Goal: Transaction & Acquisition: Purchase product/service

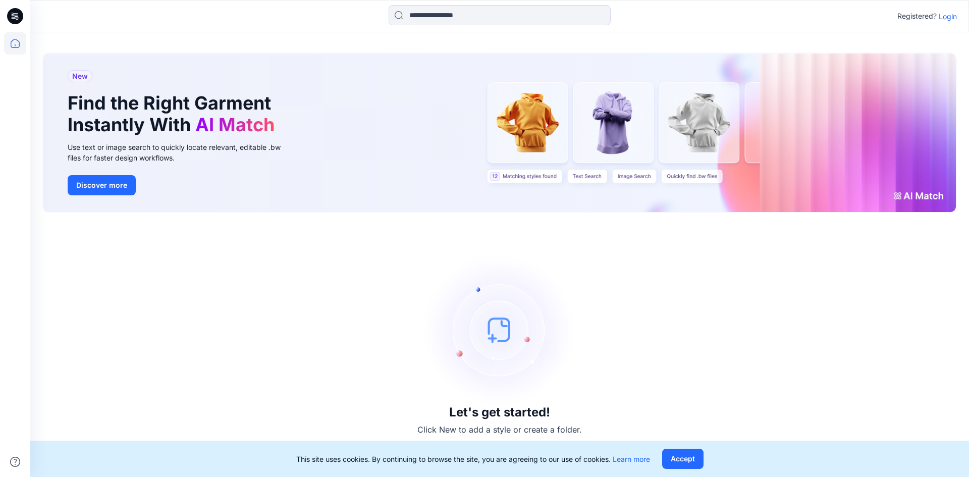
click at [955, 20] on p "Login" at bounding box center [948, 16] width 18 height 11
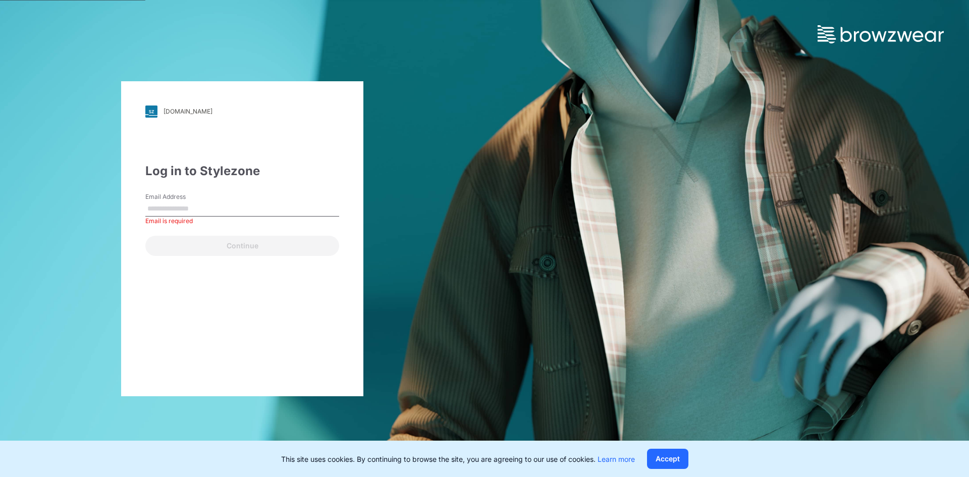
click at [207, 208] on input "Email Address" at bounding box center [242, 208] width 194 height 15
paste input "**********"
type input "**********"
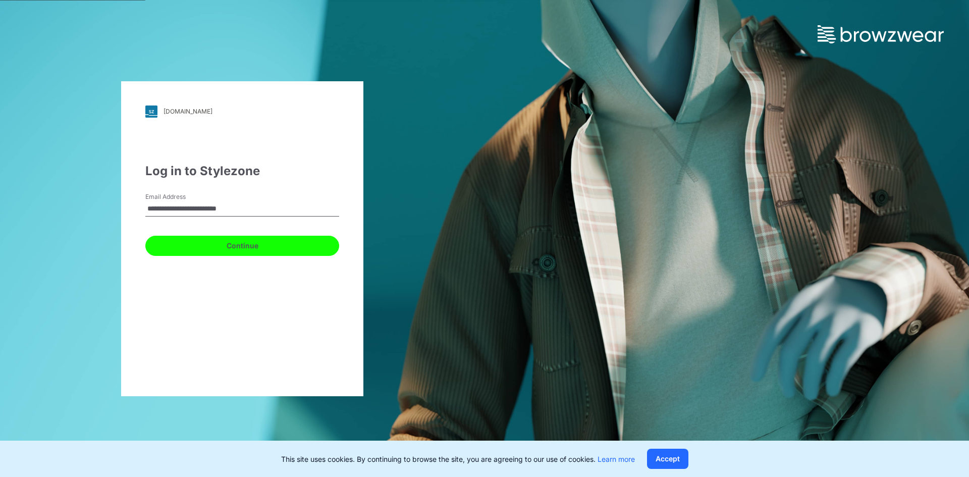
drag, startPoint x: 274, startPoint y: 240, endPoint x: 261, endPoint y: 241, distance: 12.1
click at [273, 240] on button "Continue" at bounding box center [242, 246] width 194 height 20
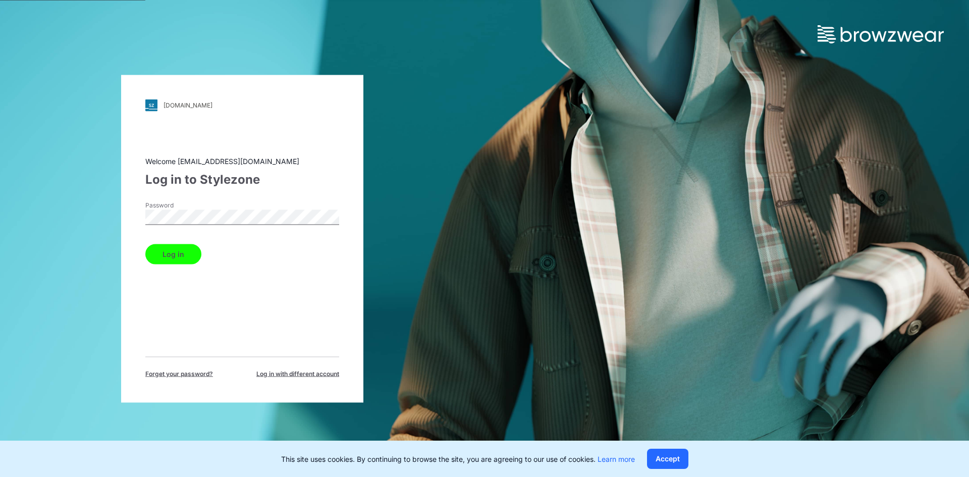
click at [145, 244] on button "Log in" at bounding box center [173, 254] width 56 height 20
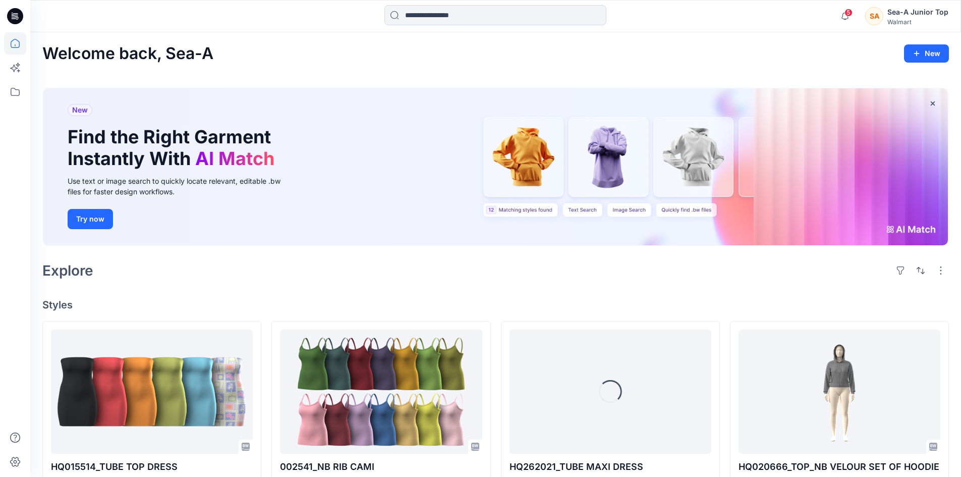
click at [457, 37] on div "Welcome back, Sea-A New New Find the Right Garment Instantly With AI Match Use …" at bounding box center [495, 475] width 931 height 886
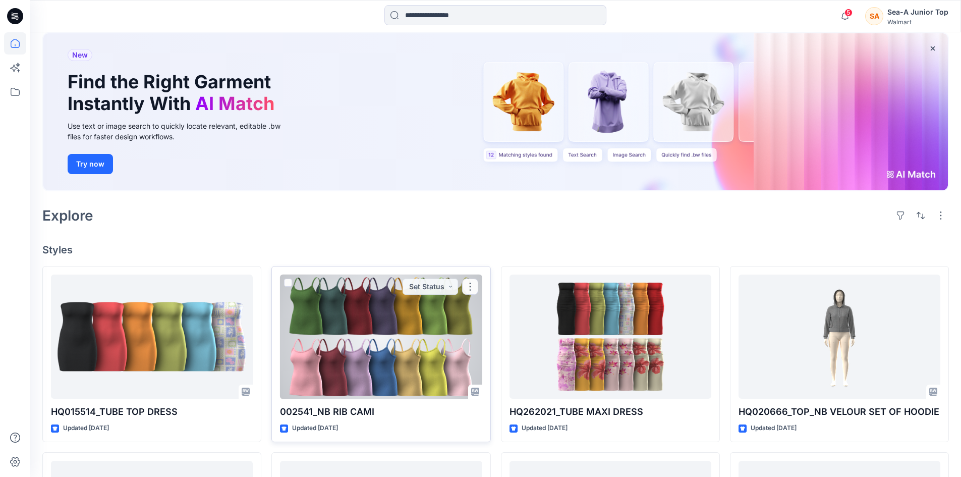
scroll to position [101, 0]
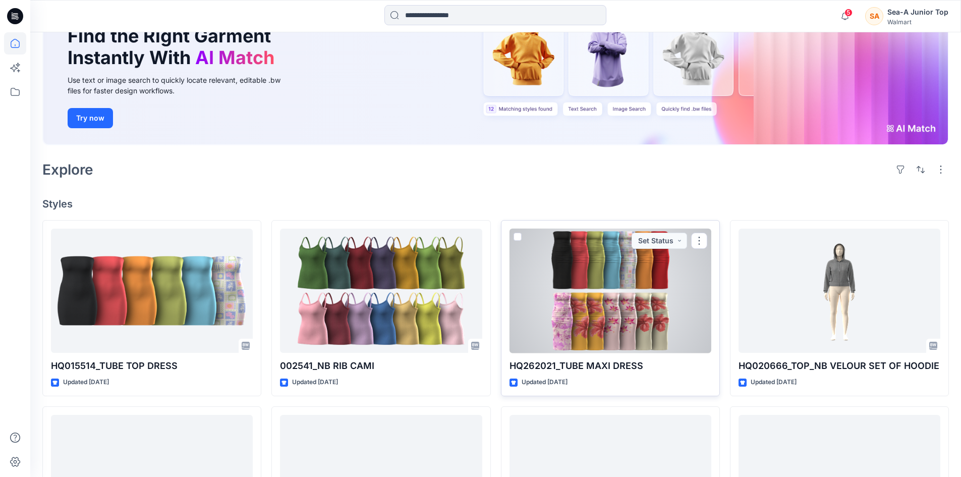
click at [616, 265] on div at bounding box center [611, 291] width 202 height 125
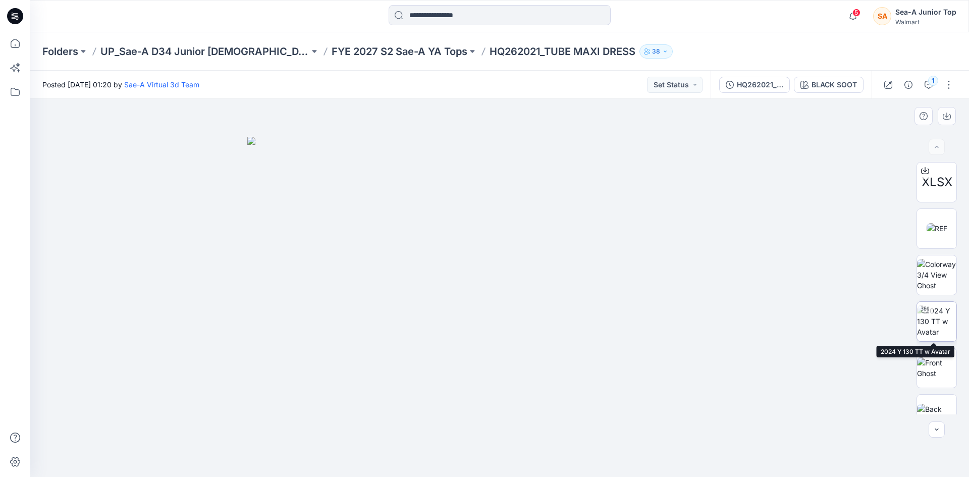
click at [938, 330] on img at bounding box center [936, 321] width 39 height 32
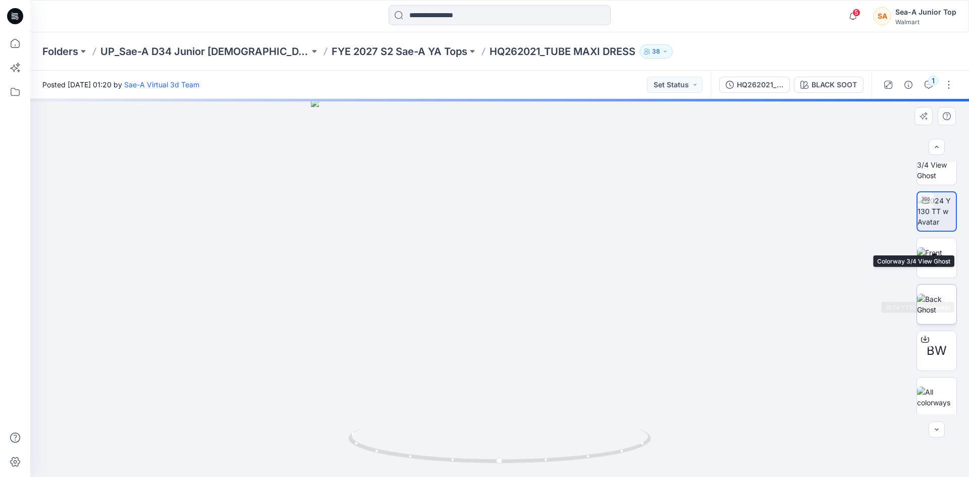
scroll to position [113, 0]
click at [936, 392] on img at bounding box center [936, 394] width 39 height 21
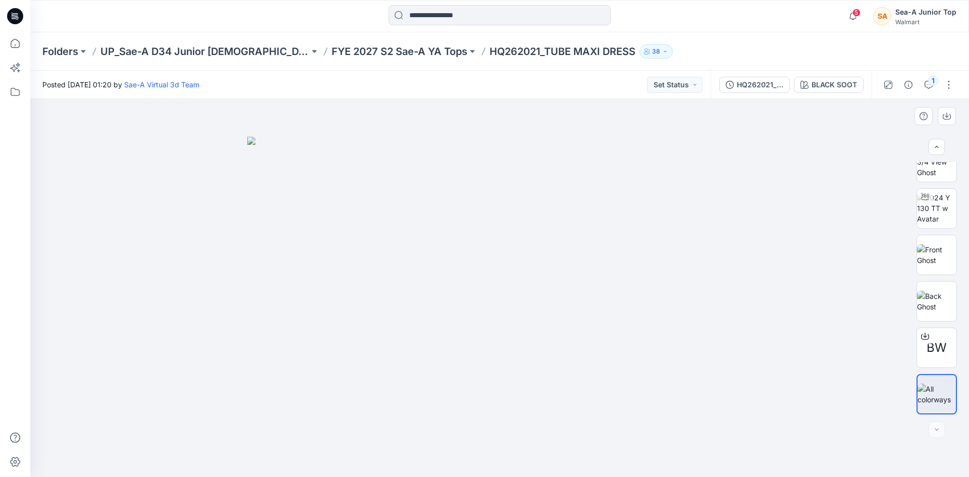
click at [526, 249] on img at bounding box center [499, 307] width 505 height 341
click at [512, 255] on img at bounding box center [499, 307] width 505 height 341
click at [531, 352] on img at bounding box center [499, 307] width 505 height 341
drag, startPoint x: 574, startPoint y: 233, endPoint x: 562, endPoint y: 258, distance: 28.2
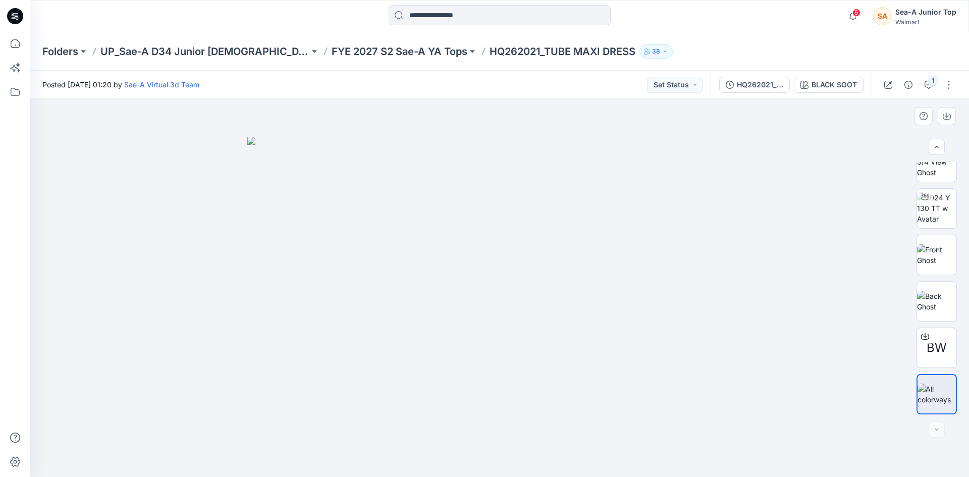
click at [572, 239] on img at bounding box center [499, 307] width 505 height 341
click at [457, 363] on img at bounding box center [499, 307] width 505 height 341
click at [492, 204] on img at bounding box center [499, 307] width 505 height 341
click at [437, 216] on img at bounding box center [499, 307] width 505 height 341
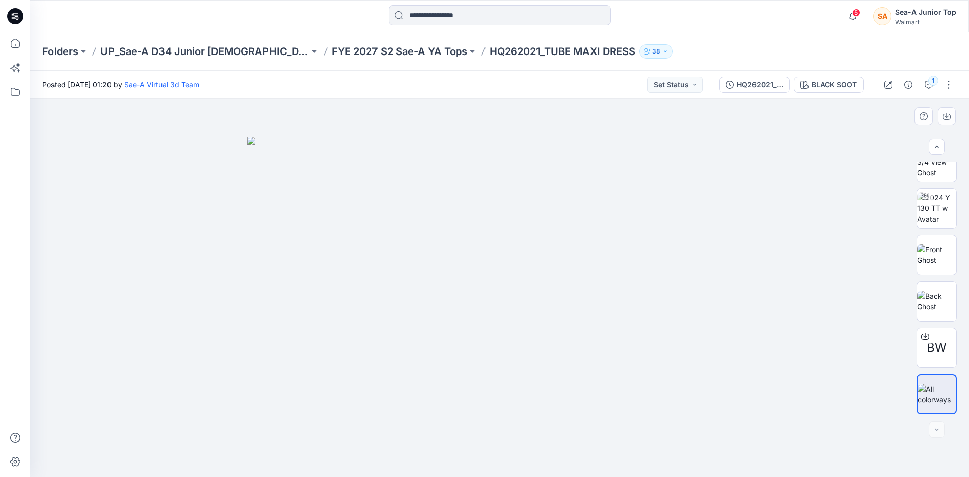
click at [421, 222] on img at bounding box center [499, 307] width 505 height 341
click at [627, 227] on img at bounding box center [499, 307] width 505 height 341
click at [930, 206] on img at bounding box center [936, 208] width 39 height 32
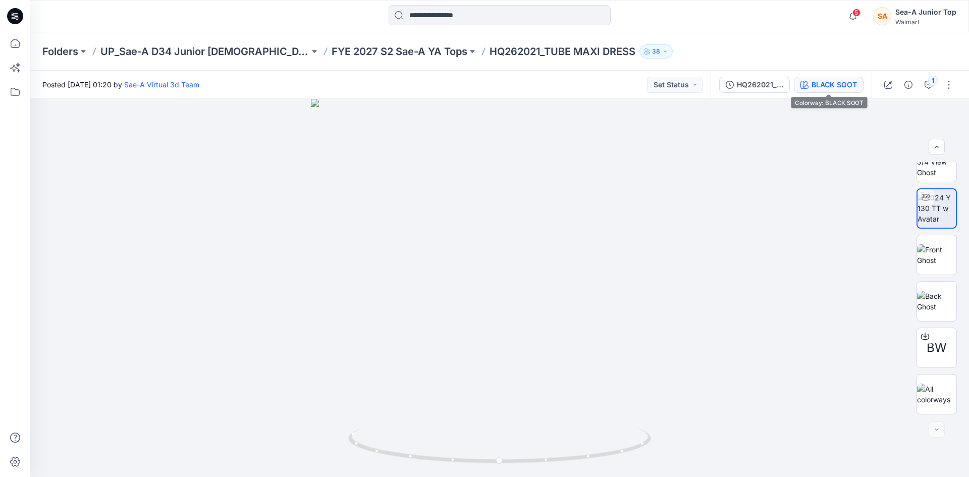
drag, startPoint x: 858, startPoint y: 75, endPoint x: 854, endPoint y: 81, distance: 7.0
click at [855, 78] on div "HQ262021_FULL COLORWAYS BLACK SOOT" at bounding box center [791, 85] width 161 height 28
click at [853, 85] on div "BLACK SOOT" at bounding box center [834, 84] width 45 height 11
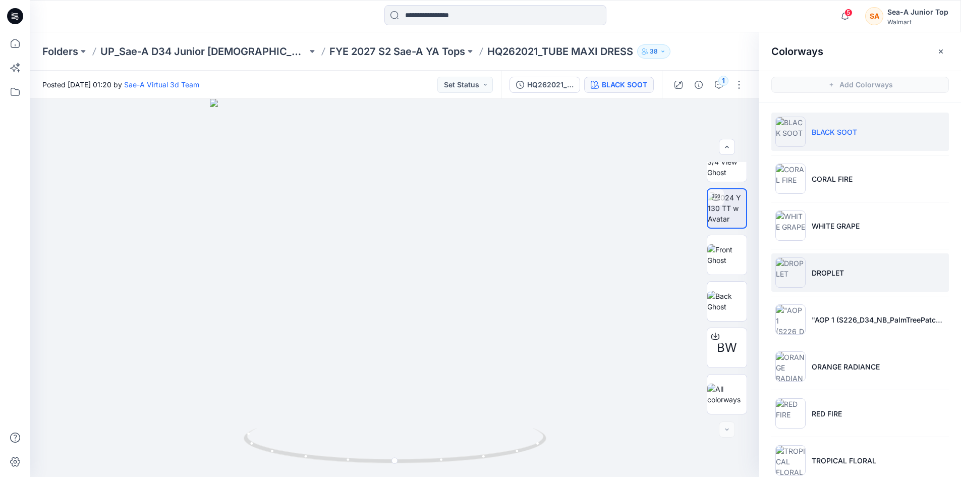
click at [785, 272] on img at bounding box center [791, 272] width 30 height 30
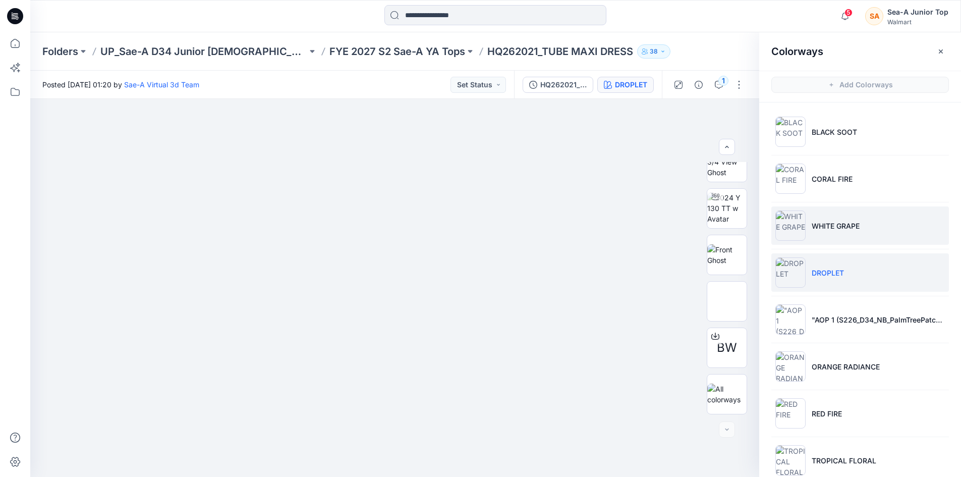
click at [789, 217] on img at bounding box center [791, 225] width 30 height 30
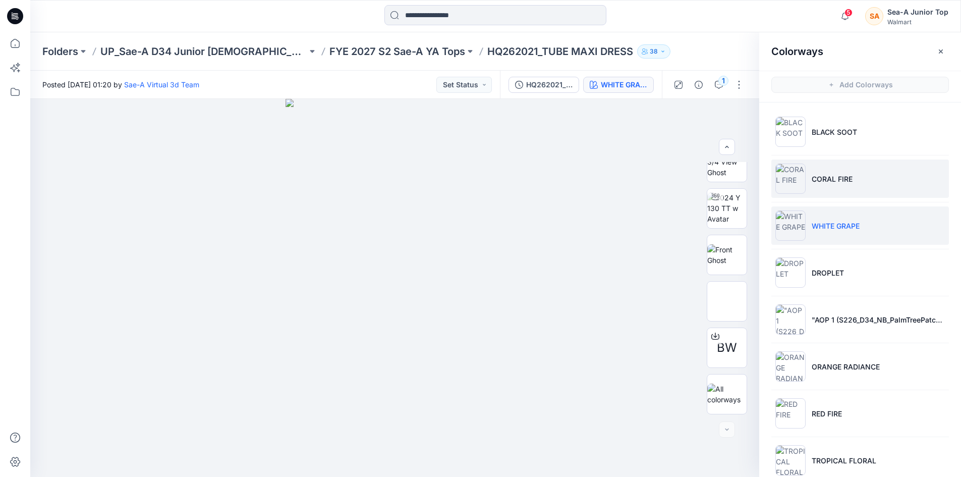
click at [790, 180] on img at bounding box center [791, 179] width 30 height 30
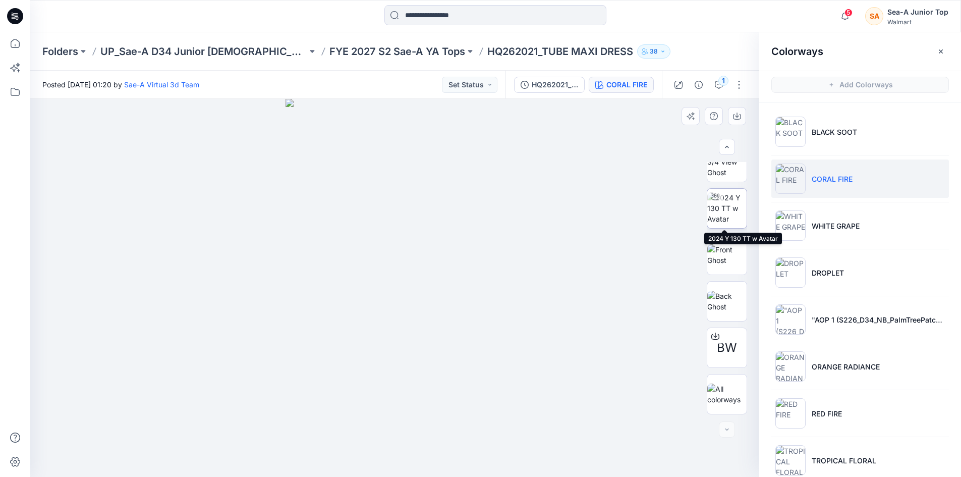
click at [725, 219] on img at bounding box center [727, 208] width 39 height 32
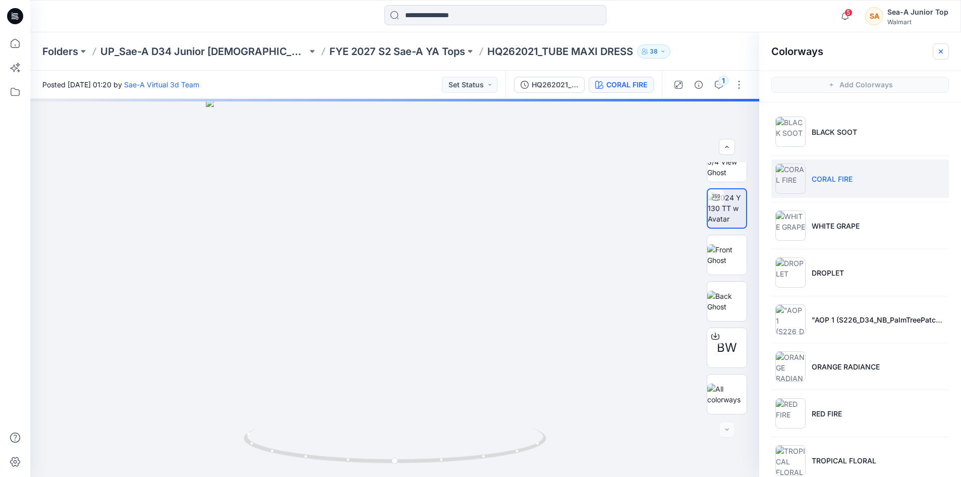
click at [941, 50] on icon "button" at bounding box center [941, 51] width 8 height 8
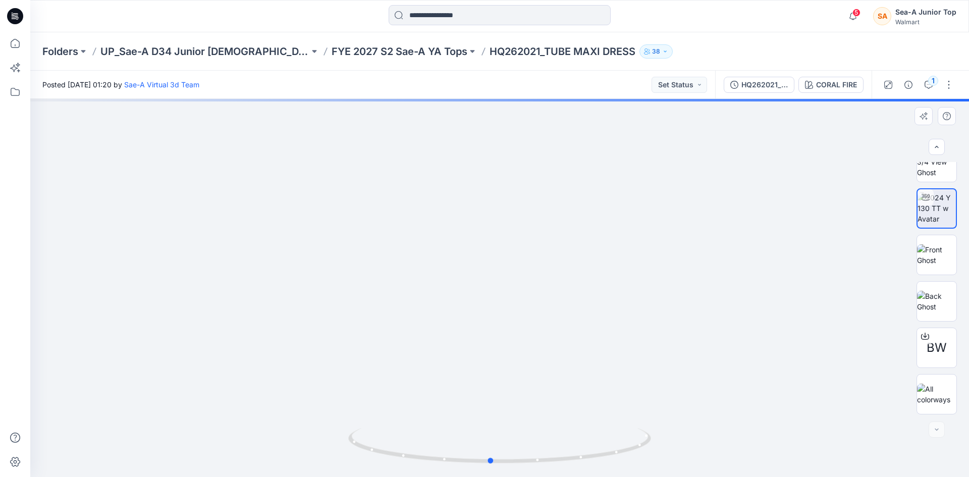
drag, startPoint x: 755, startPoint y: 361, endPoint x: 745, endPoint y: 285, distance: 76.3
click at [742, 283] on div at bounding box center [499, 288] width 939 height 378
drag, startPoint x: 620, startPoint y: 382, endPoint x: 629, endPoint y: 367, distance: 16.5
click at [629, 367] on div at bounding box center [499, 288] width 939 height 378
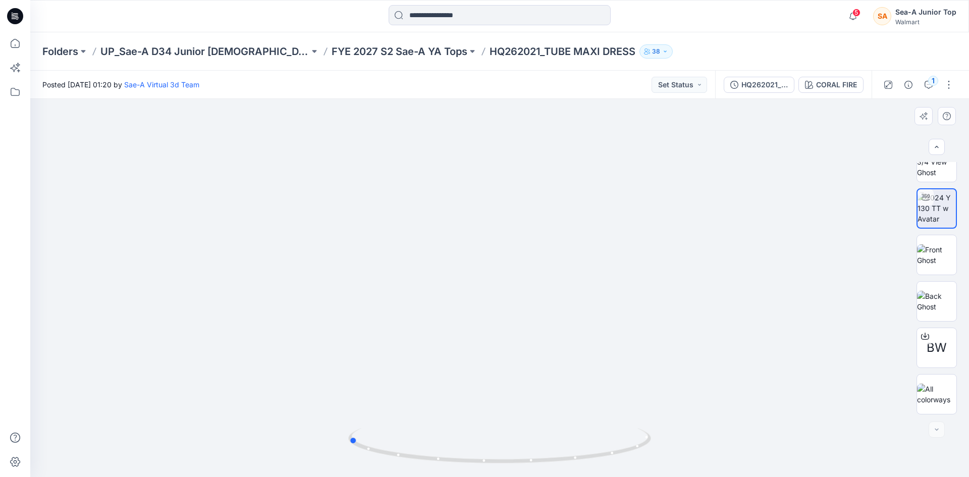
drag, startPoint x: 416, startPoint y: 348, endPoint x: 612, endPoint y: 376, distance: 197.9
click at [612, 376] on div at bounding box center [499, 288] width 939 height 378
drag, startPoint x: 603, startPoint y: 375, endPoint x: 581, endPoint y: 384, distance: 23.3
click at [581, 384] on div at bounding box center [499, 288] width 939 height 378
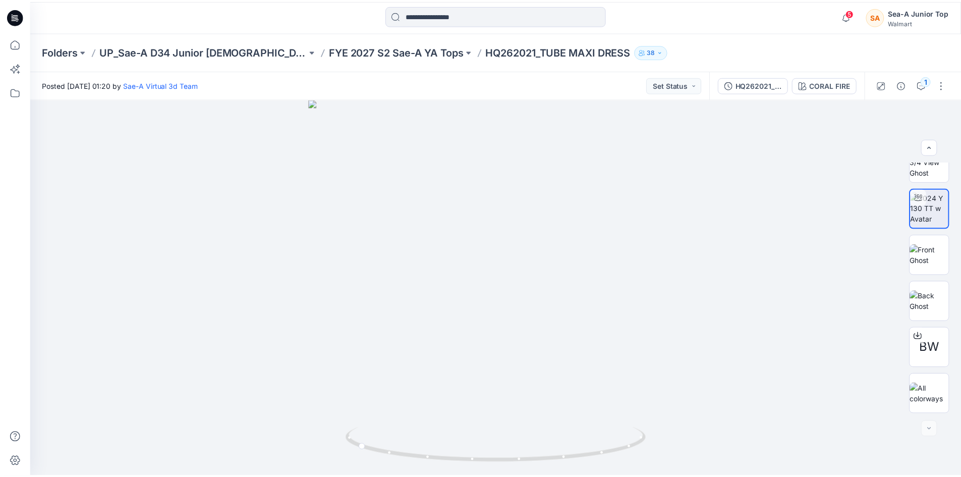
scroll to position [101, 0]
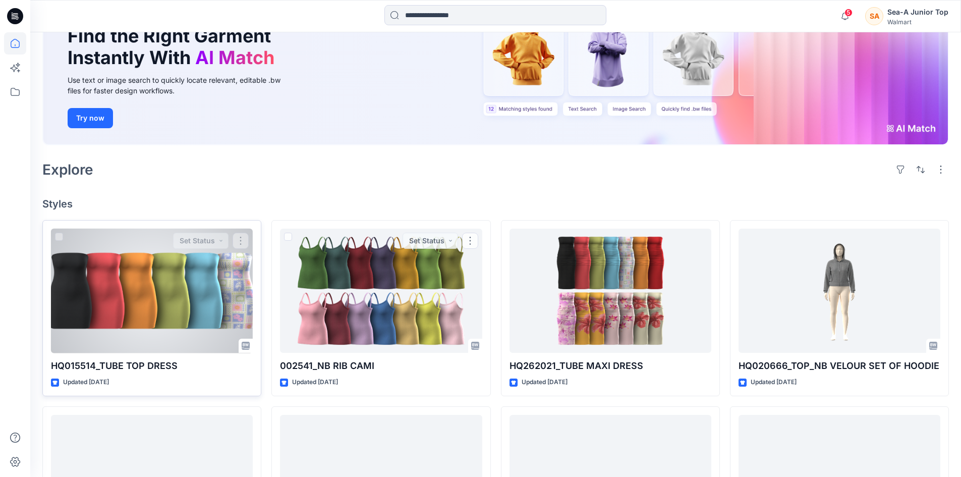
click at [71, 320] on div at bounding box center [152, 291] width 202 height 125
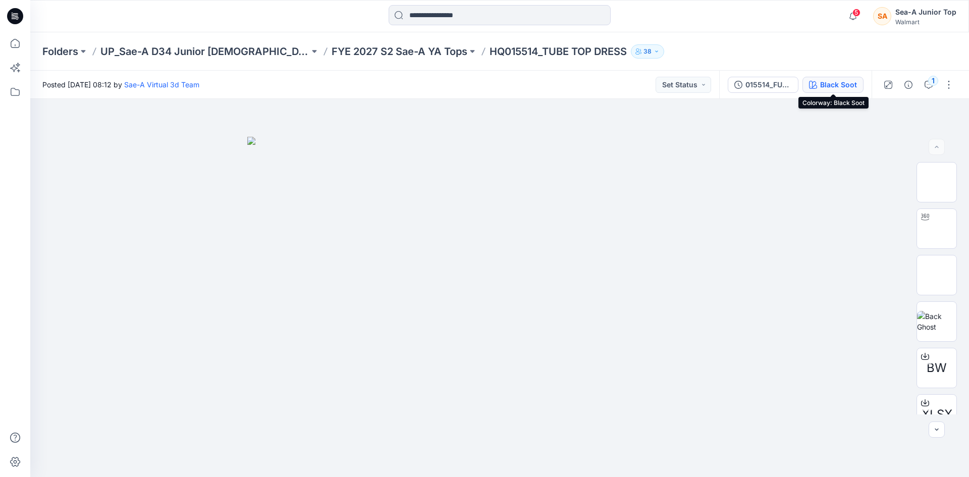
click at [825, 83] on div "Black Soot" at bounding box center [838, 84] width 37 height 11
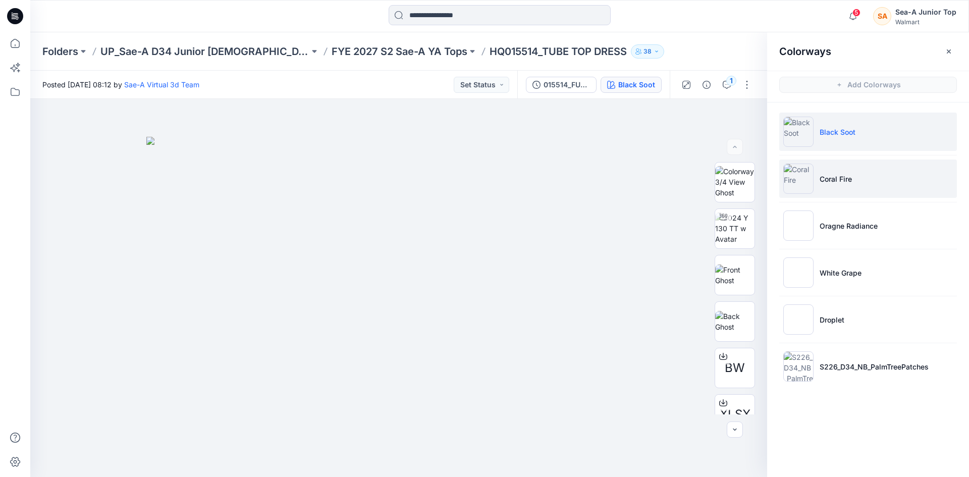
click at [816, 173] on li "Coral Fire" at bounding box center [868, 178] width 178 height 38
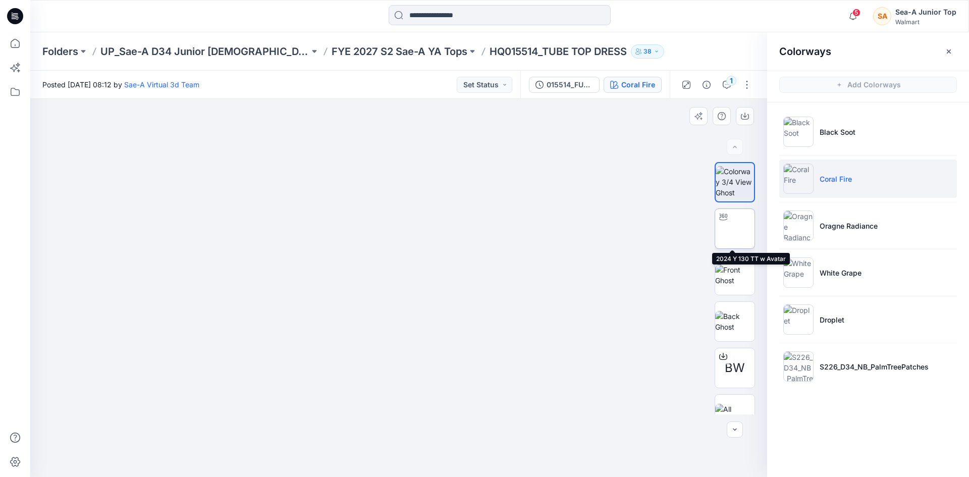
click at [735, 229] on img at bounding box center [735, 229] width 0 height 0
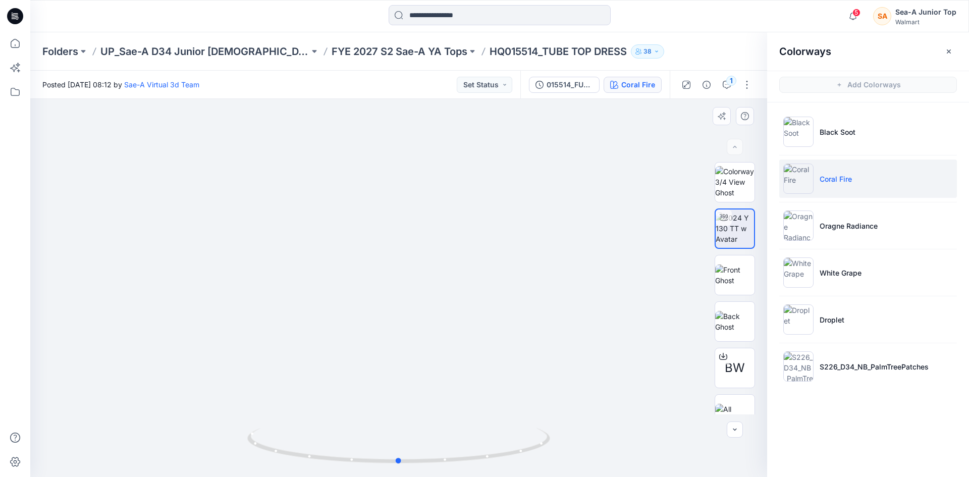
drag, startPoint x: 369, startPoint y: 360, endPoint x: 443, endPoint y: 404, distance: 86.2
click at [599, 380] on div at bounding box center [398, 288] width 737 height 378
drag, startPoint x: 411, startPoint y: 430, endPoint x: 503, endPoint y: 419, distance: 93.0
click at [503, 419] on div at bounding box center [398, 288] width 737 height 378
click at [264, 296] on div at bounding box center [398, 288] width 737 height 378
